Goal: Communication & Community: Answer question/provide support

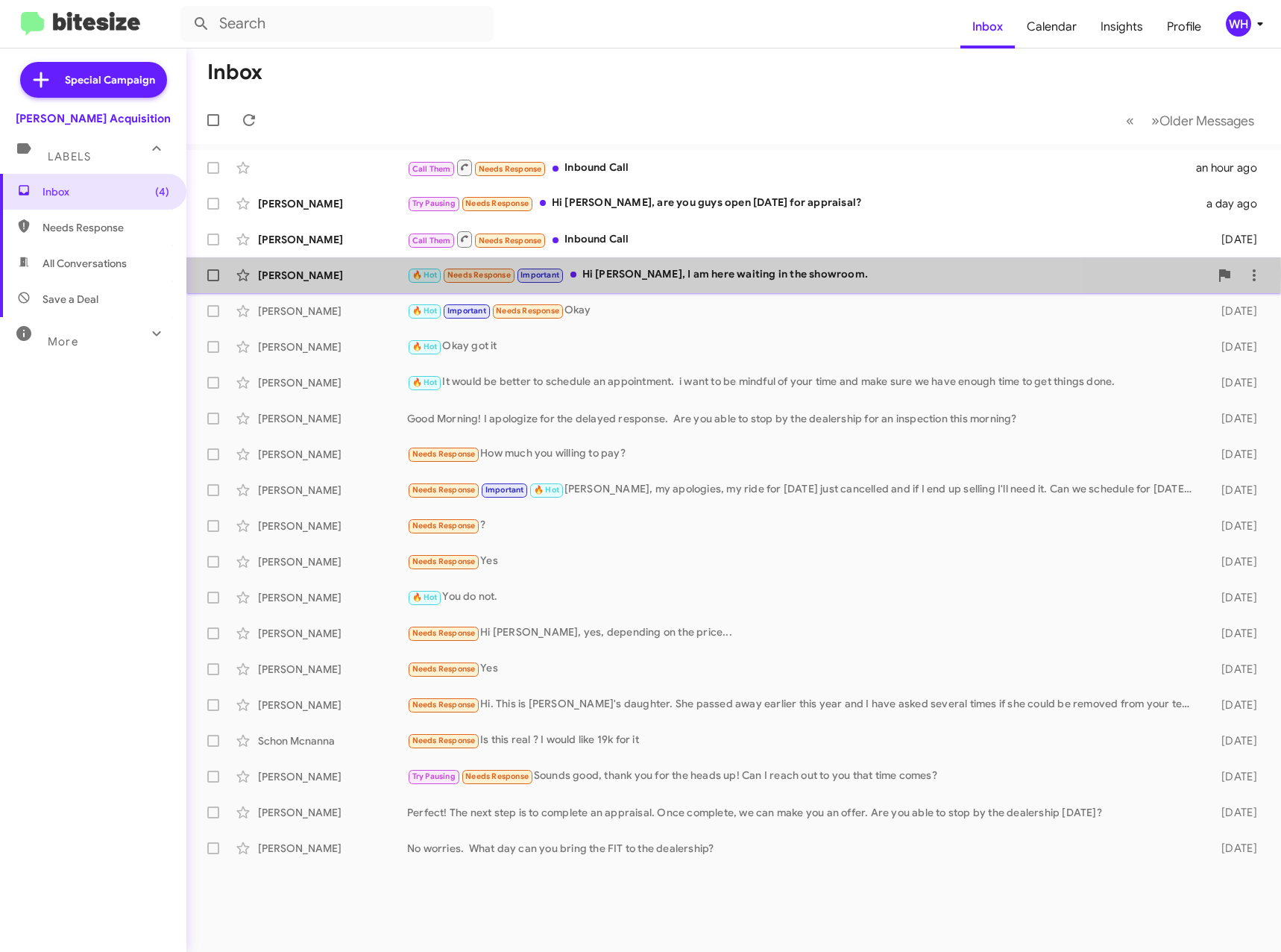
click at [329, 275] on div "[PERSON_NAME]" at bounding box center [332, 276] width 149 height 15
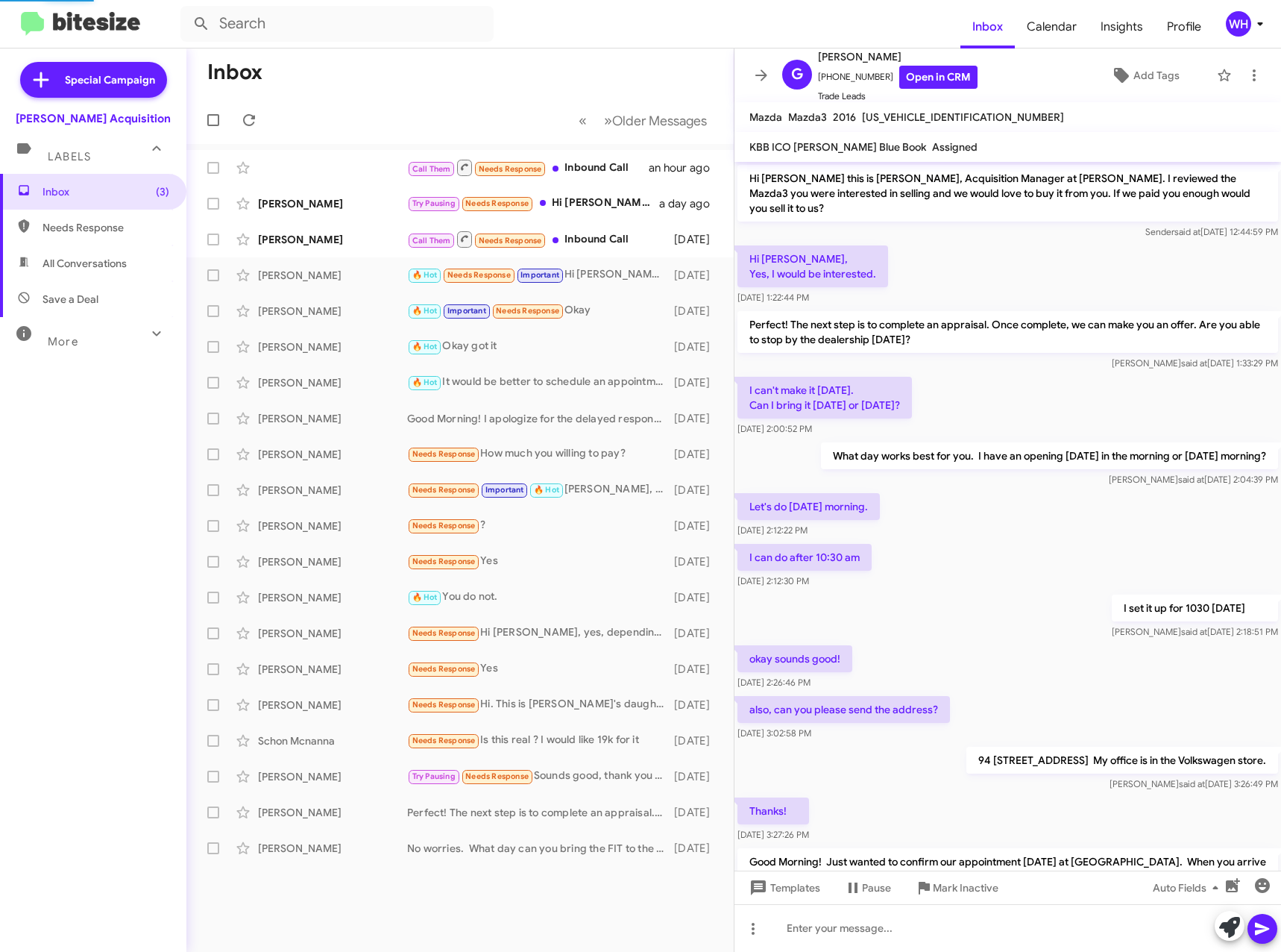
scroll to position [153, 0]
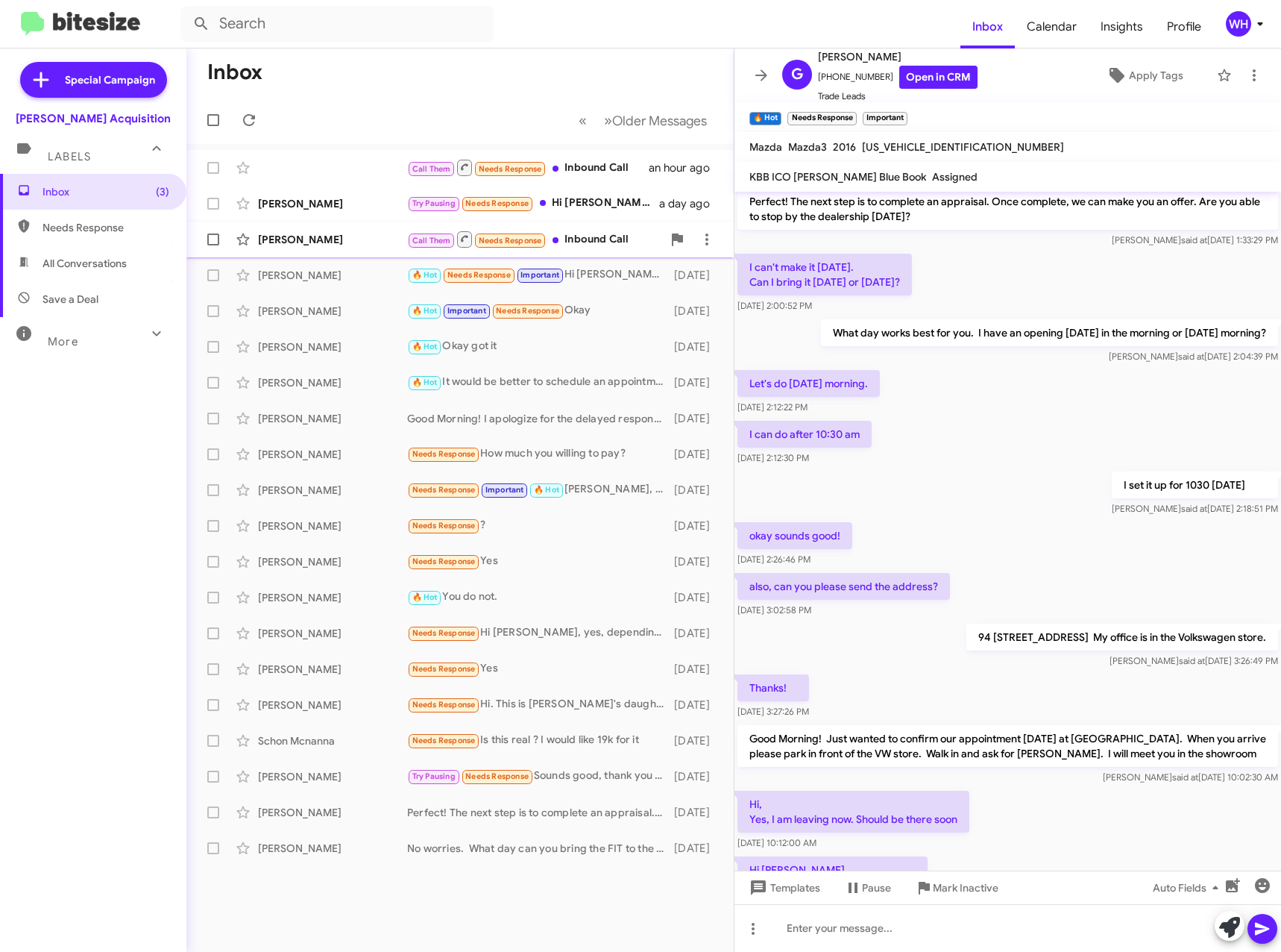
click at [319, 234] on div "[PERSON_NAME]" at bounding box center [332, 239] width 149 height 15
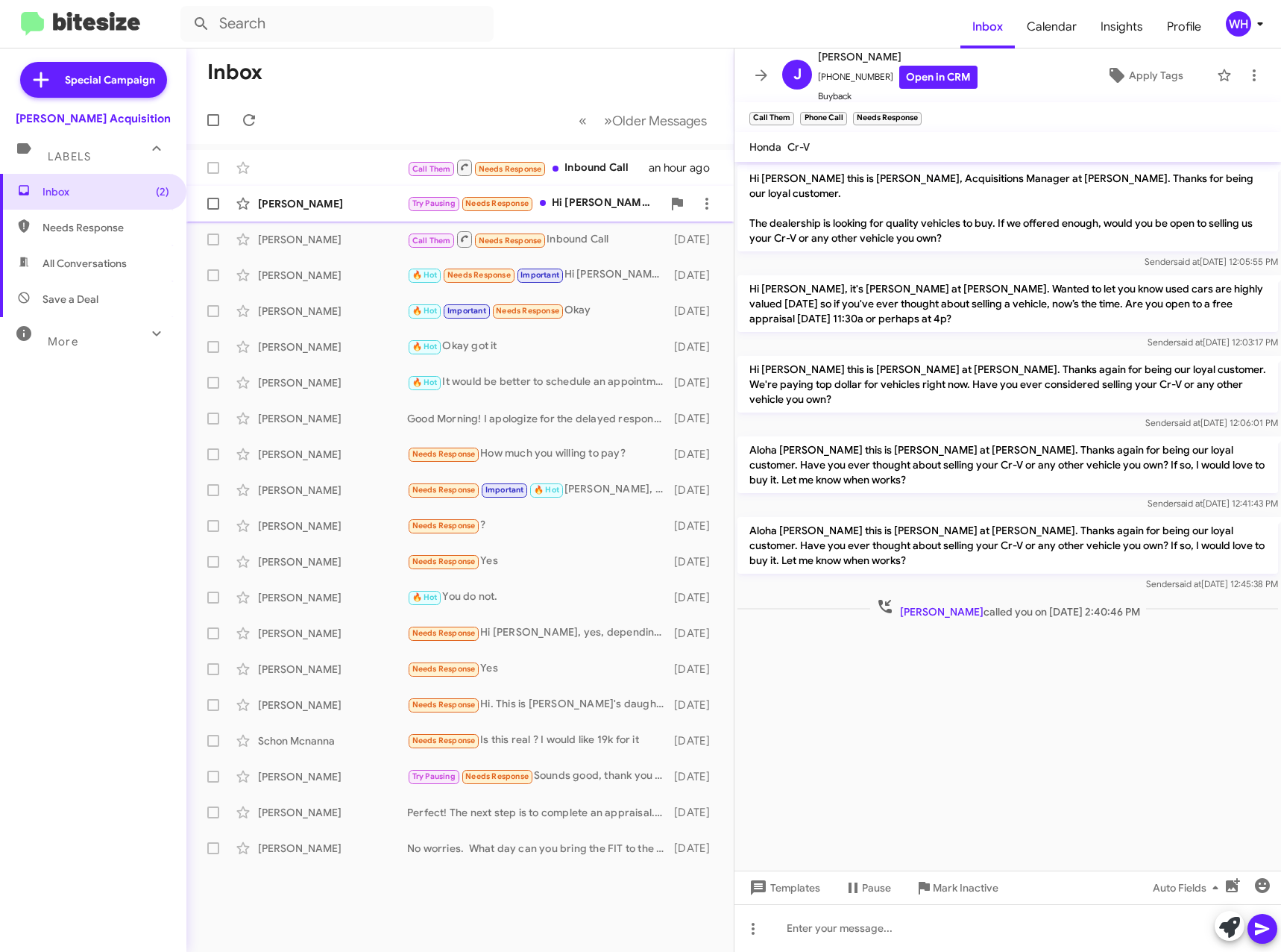
click at [294, 207] on div "[PERSON_NAME]" at bounding box center [332, 204] width 149 height 15
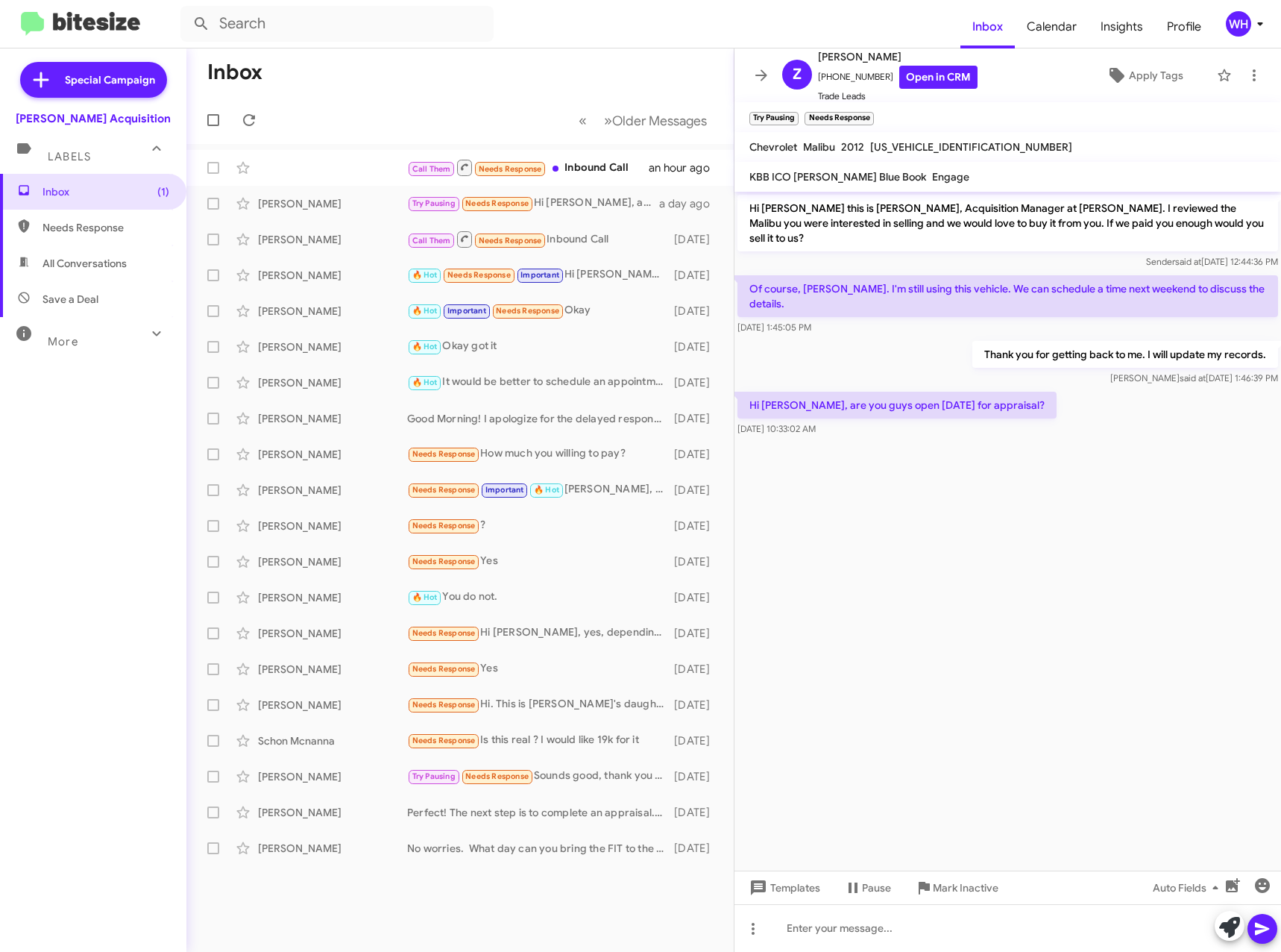
click at [920, 519] on cdk-virtual-scroll-viewport "Hi [PERSON_NAME] this is [PERSON_NAME], Acquisition Manager at [PERSON_NAME]. I…" at bounding box center [1007, 531] width 547 height 679
click at [349, 162] on div "Call Them Needs Response Inbound Call an hour ago" at bounding box center [460, 168] width 523 height 30
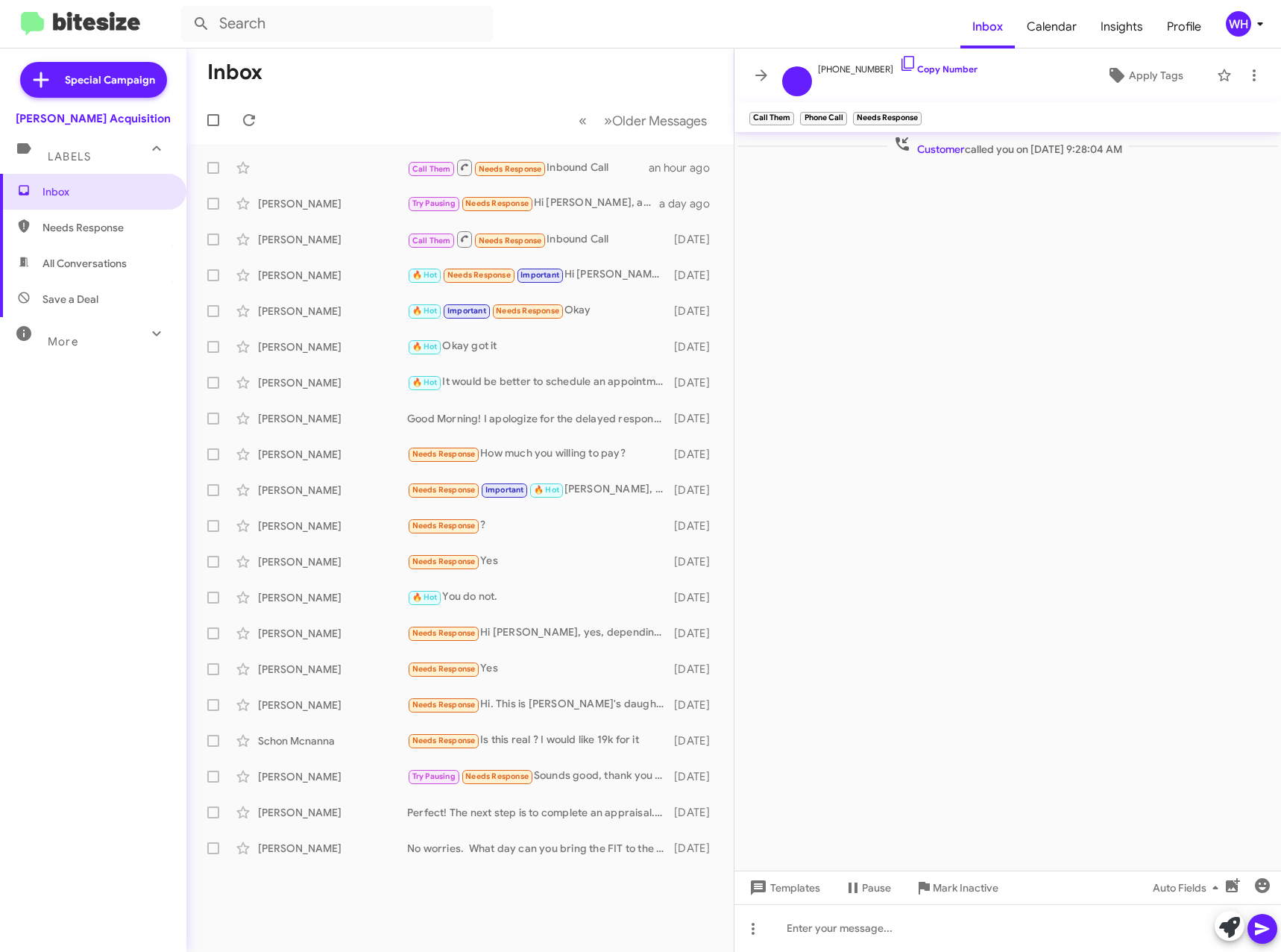
click at [245, 75] on h1 "Inbox" at bounding box center [234, 71] width 55 height 23
click at [57, 488] on div "Inbox Needs Response All Conversations Save a Deal More Important 🔥 Hot Appoint…" at bounding box center [93, 459] width 187 height 571
